Goal: Navigation & Orientation: Find specific page/section

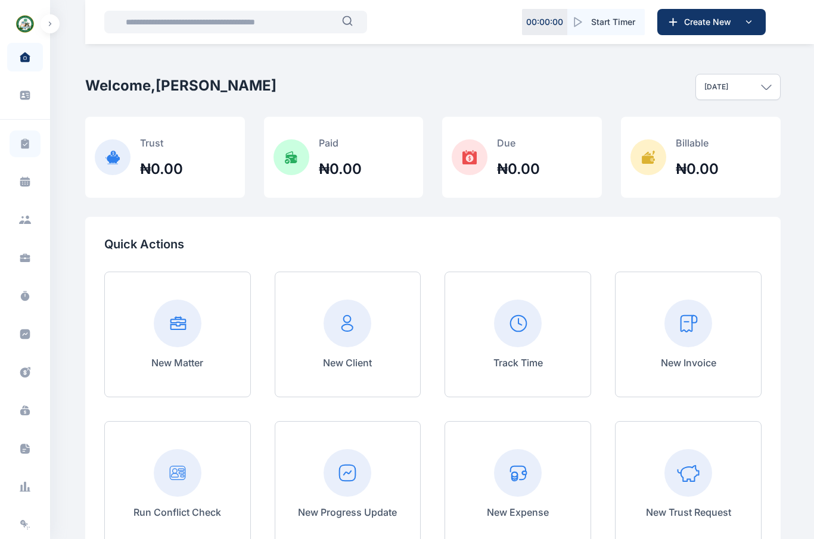
click at [29, 134] on span at bounding box center [25, 143] width 31 height 27
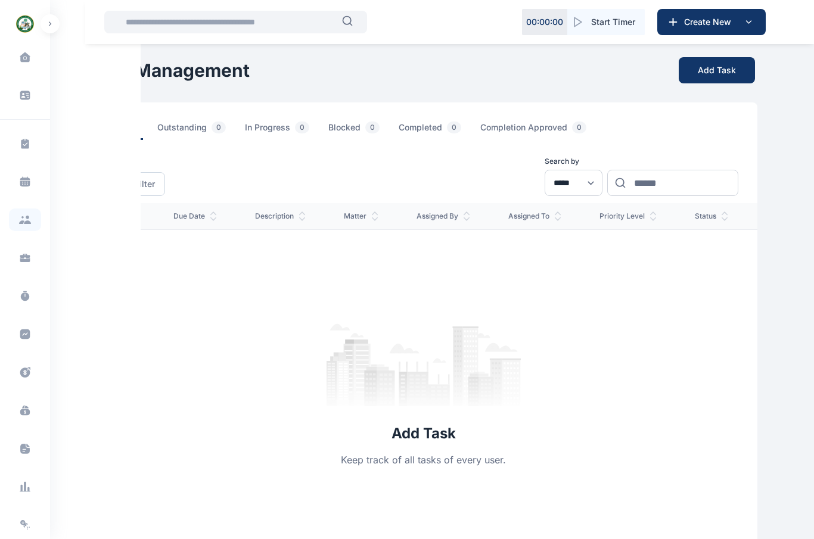
click at [20, 213] on span at bounding box center [25, 220] width 32 height 23
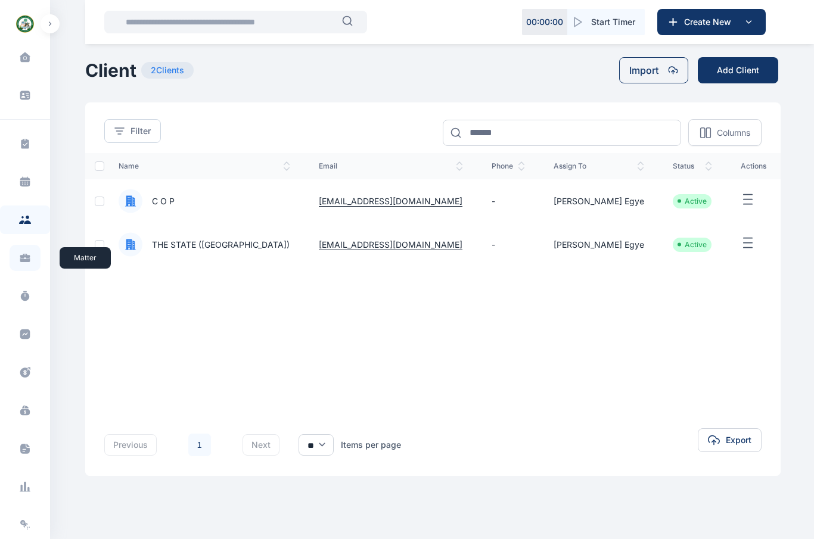
click at [26, 257] on icon at bounding box center [25, 256] width 10 height 4
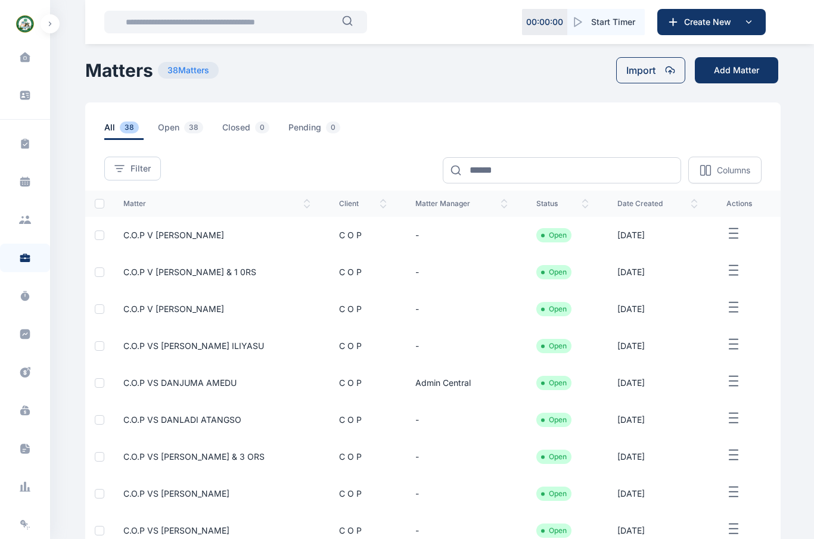
click at [165, 122] on span "open 38" at bounding box center [183, 131] width 50 height 18
click at [243, 130] on span "closed 0" at bounding box center [248, 131] width 52 height 18
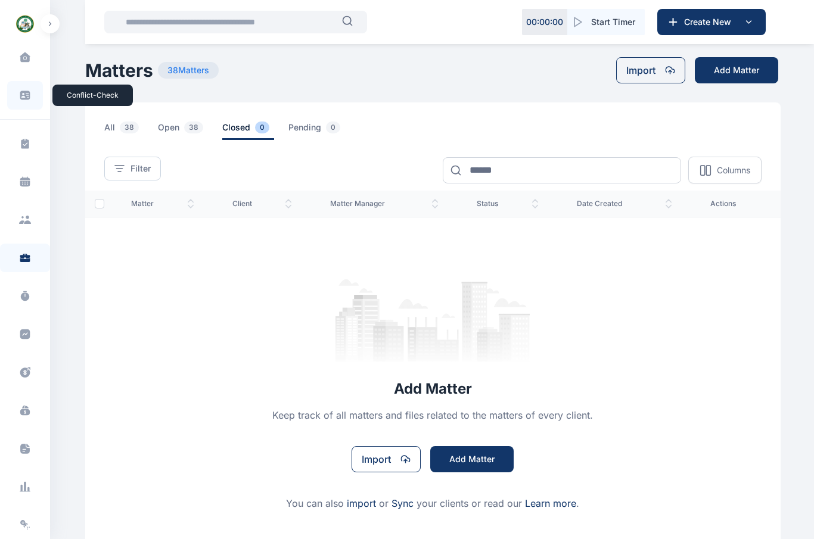
click at [25, 92] on icon at bounding box center [25, 95] width 10 height 9
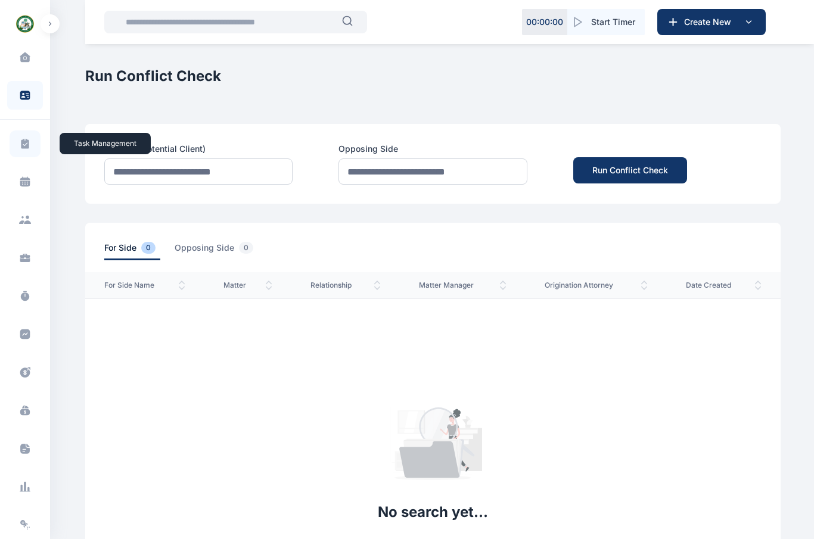
click at [18, 135] on span at bounding box center [25, 143] width 31 height 27
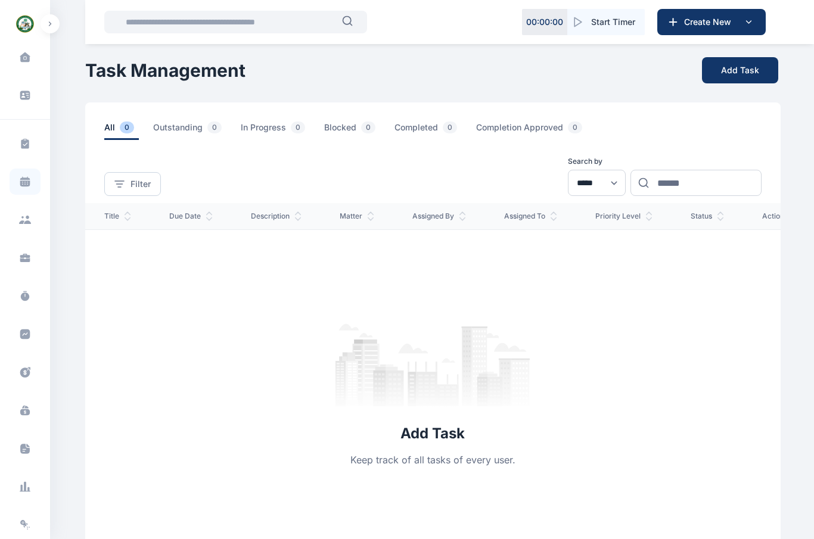
click at [34, 180] on span at bounding box center [25, 182] width 31 height 26
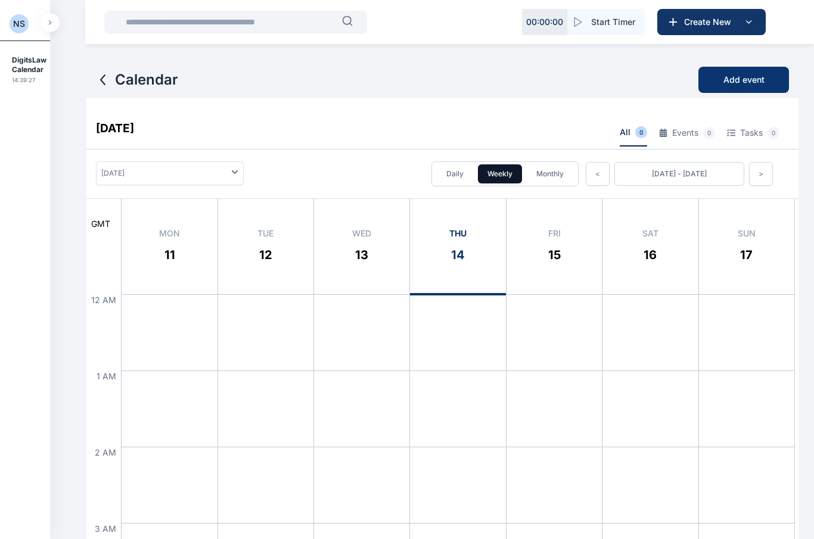
click at [761, 76] on span "Add event" at bounding box center [743, 80] width 41 height 12
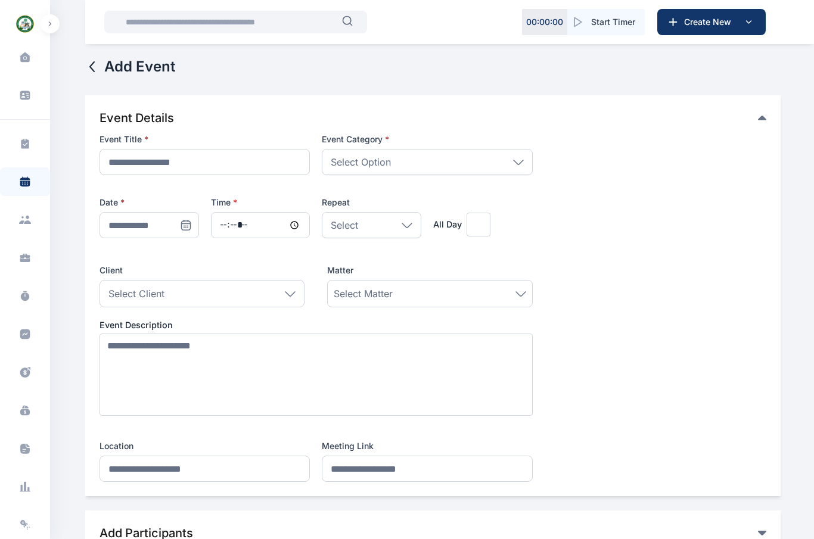
click at [15, 338] on span at bounding box center [25, 334] width 31 height 26
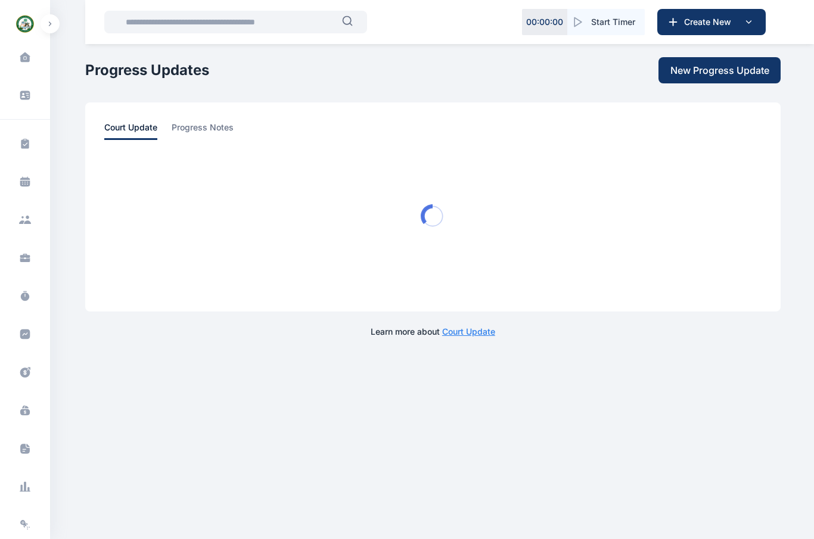
click at [30, 407] on icon at bounding box center [25, 411] width 12 height 12
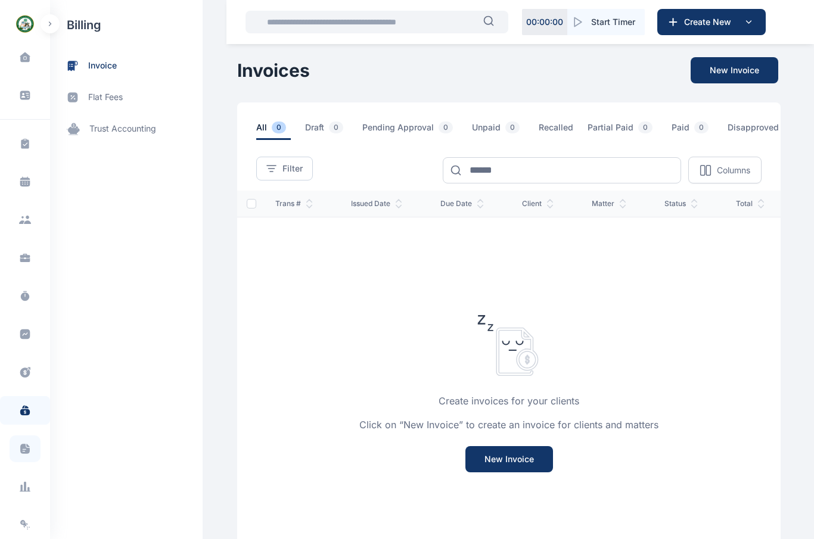
click at [19, 443] on icon at bounding box center [25, 449] width 12 height 13
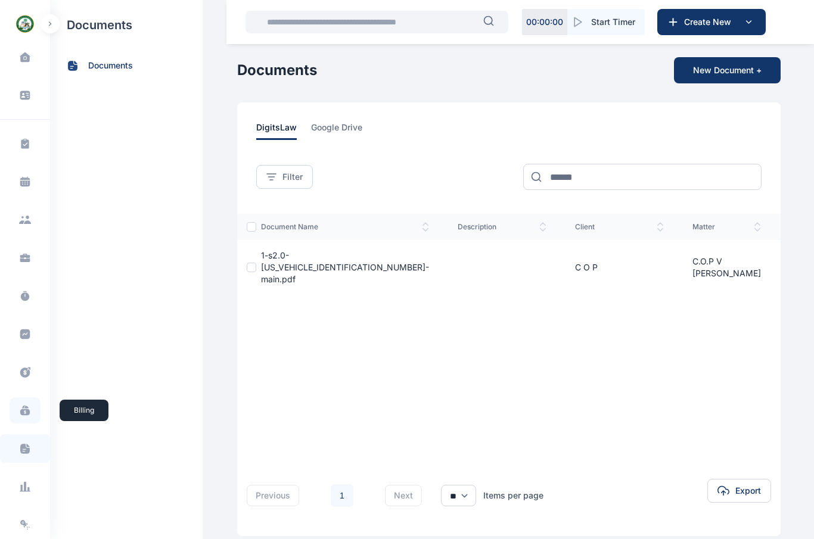
click at [21, 407] on icon at bounding box center [25, 411] width 12 height 12
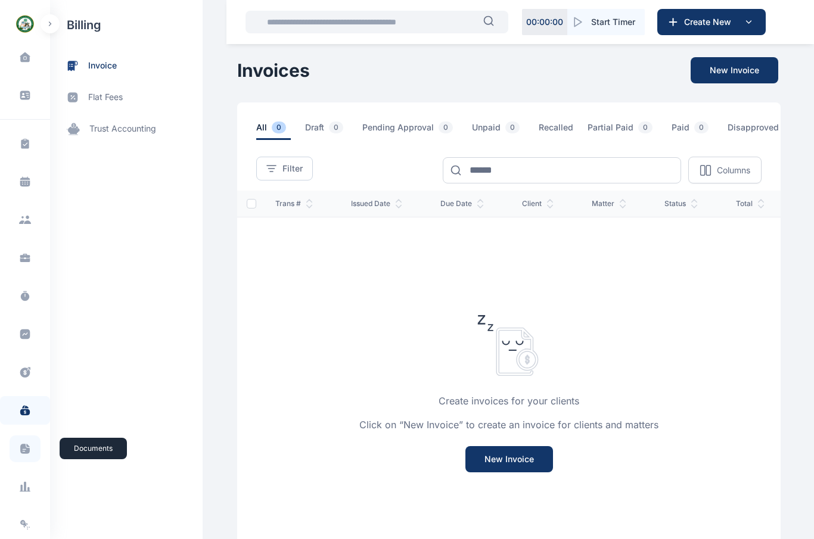
click at [18, 443] on span at bounding box center [25, 449] width 31 height 27
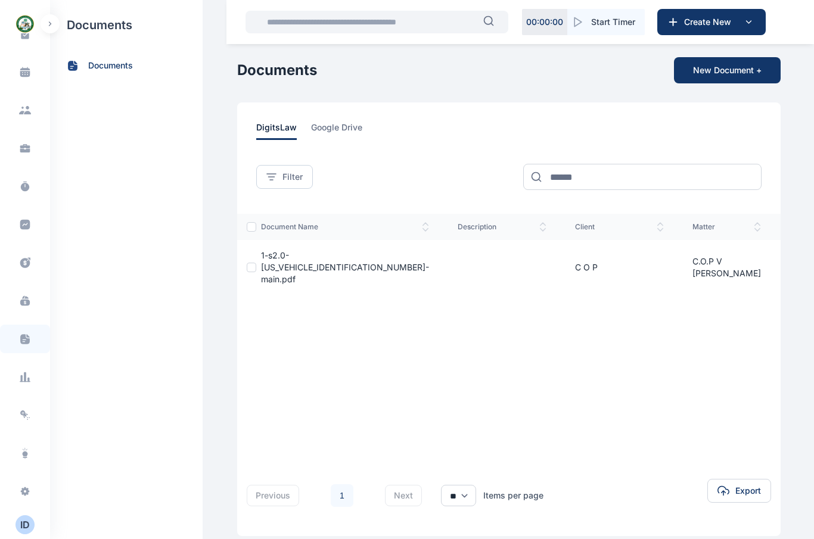
scroll to position [110, 0]
click at [26, 257] on icon at bounding box center [25, 263] width 12 height 13
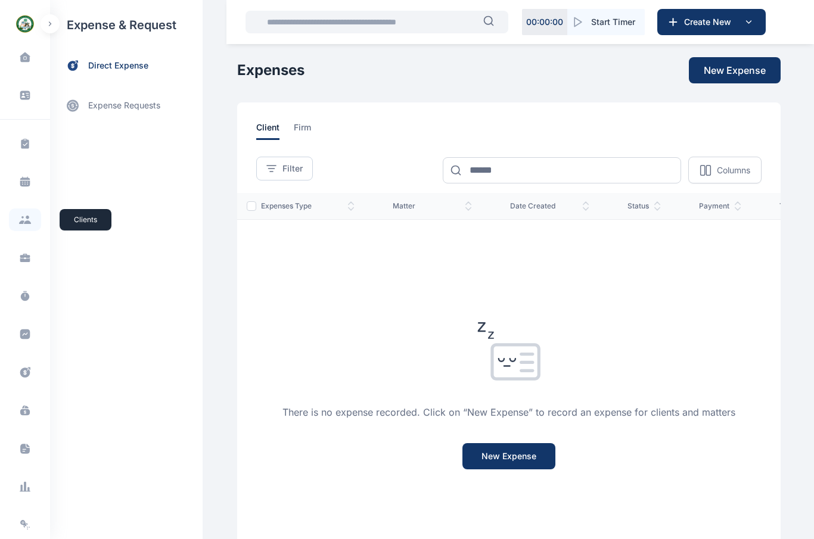
click at [22, 215] on span at bounding box center [25, 220] width 32 height 23
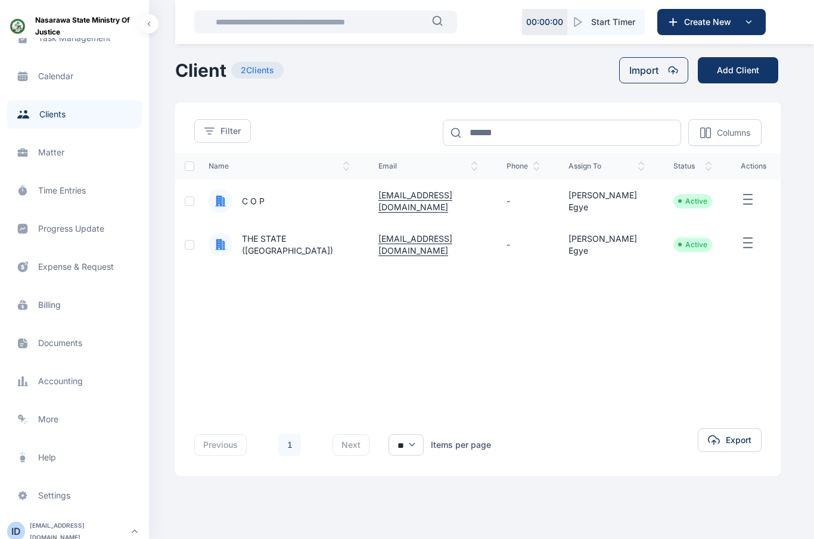
scroll to position [110, 0]
click at [77, 222] on span "Progress Update progress update progress update" at bounding box center [74, 229] width 135 height 29
